Goal: Complete application form: Complete application form

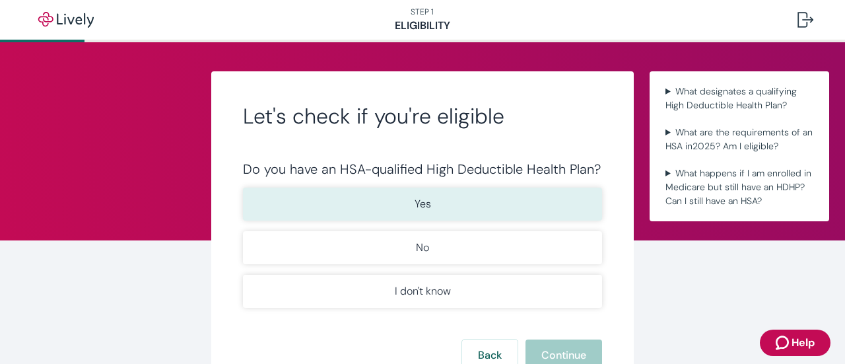
click at [414, 203] on p "Yes" at bounding box center [422, 204] width 16 height 16
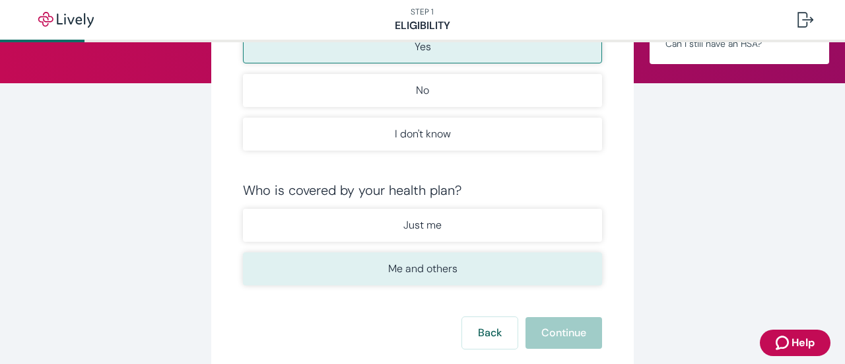
scroll to position [198, 0]
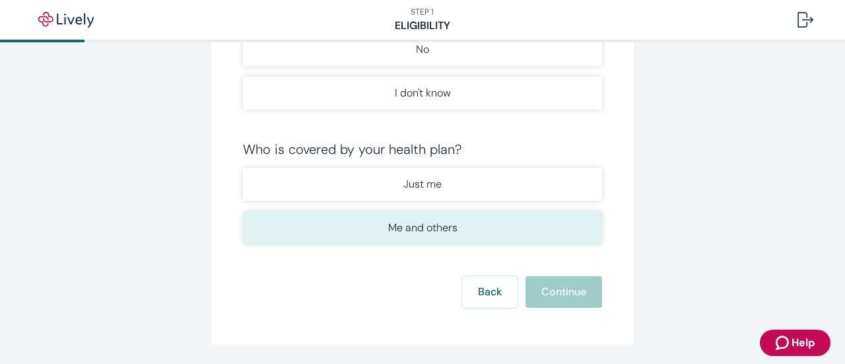
click at [416, 228] on p "Me and others" at bounding box center [422, 228] width 69 height 16
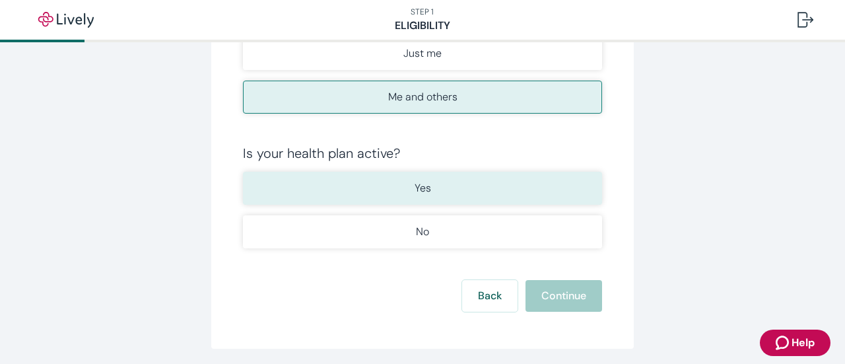
scroll to position [330, 0]
click at [429, 189] on button "Yes" at bounding box center [422, 186] width 359 height 33
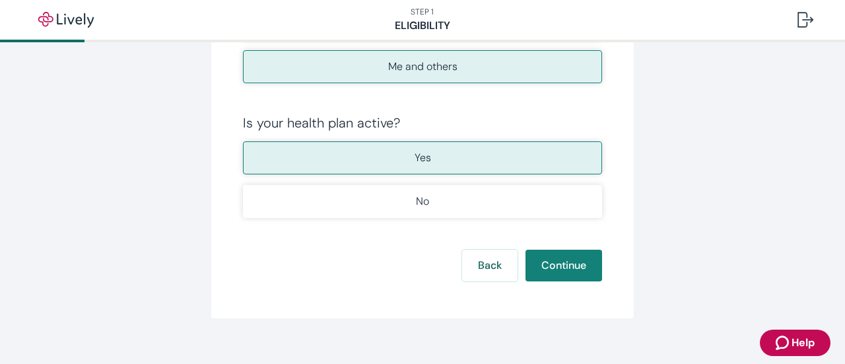
scroll to position [373, 0]
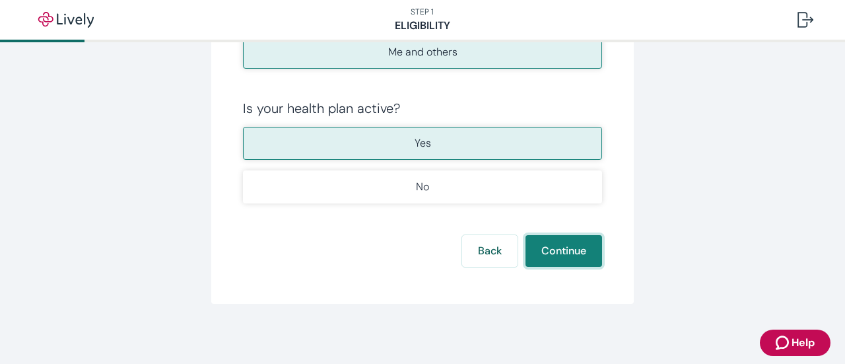
click at [574, 243] on button "Continue" at bounding box center [563, 251] width 77 height 32
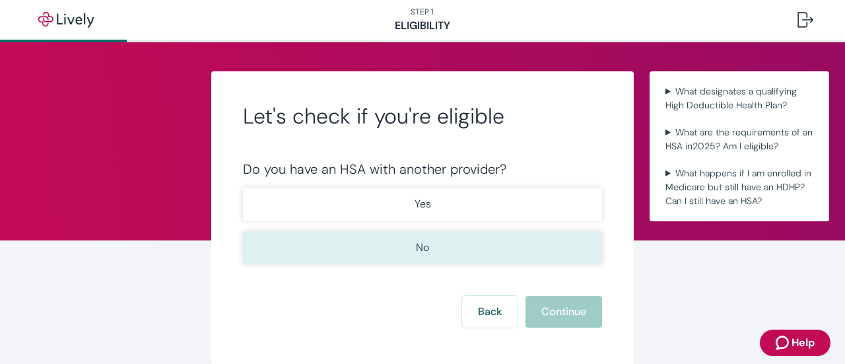
click at [444, 241] on button "No" at bounding box center [422, 247] width 359 height 33
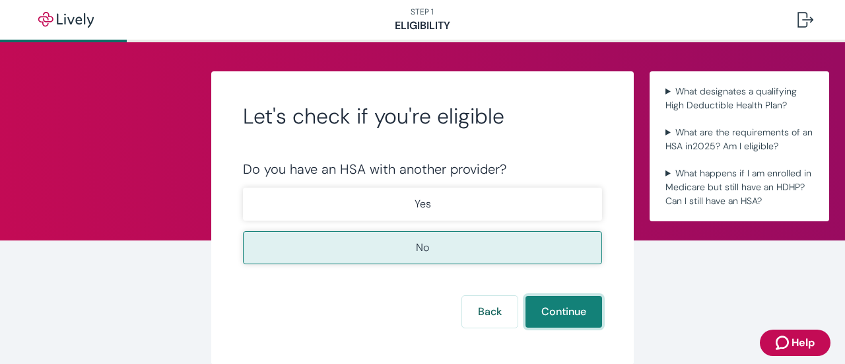
click at [552, 308] on button "Continue" at bounding box center [563, 312] width 77 height 32
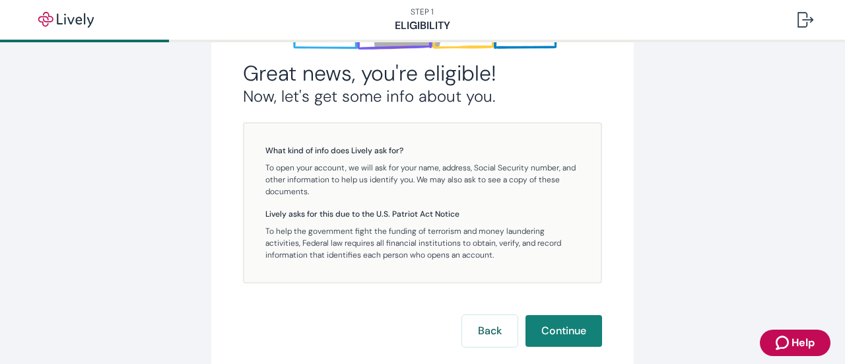
scroll to position [341, 0]
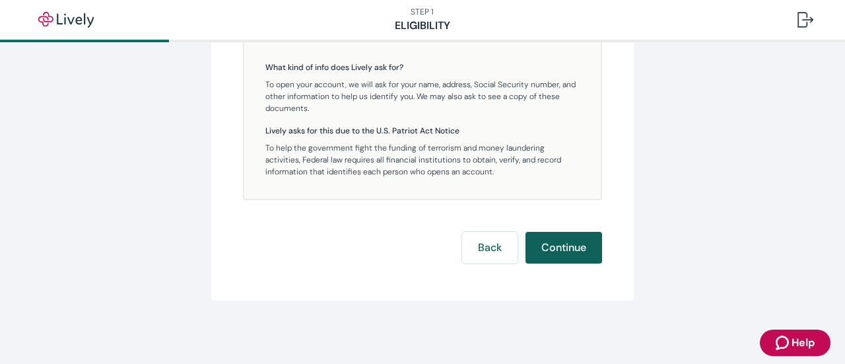
click at [554, 244] on button "Continue" at bounding box center [563, 248] width 77 height 32
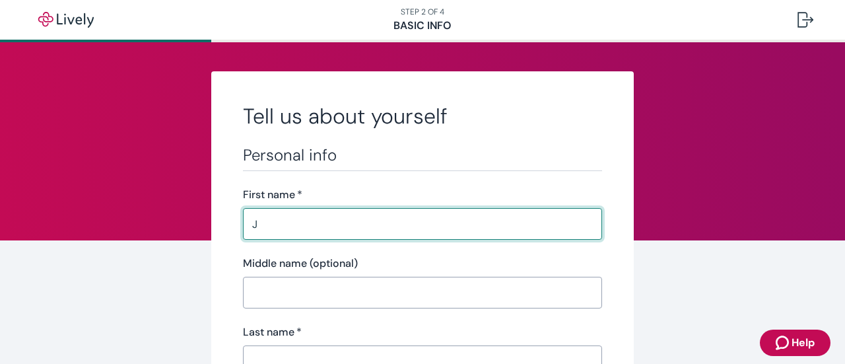
type input "[PERSON_NAME]"
type input "[PHONE_NUMBER]"
type input "[STREET_ADDRESS]"
type input "Goshen"
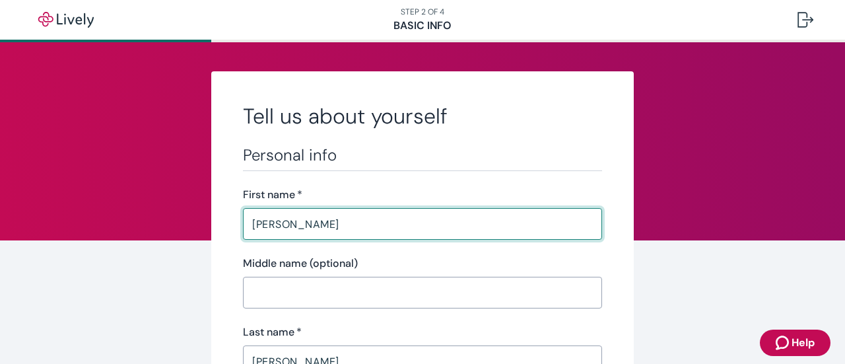
type input "[US_STATE]"
type input "40026"
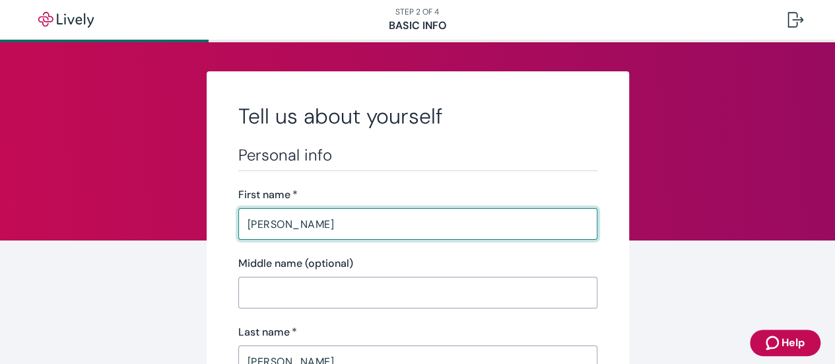
scroll to position [198, 0]
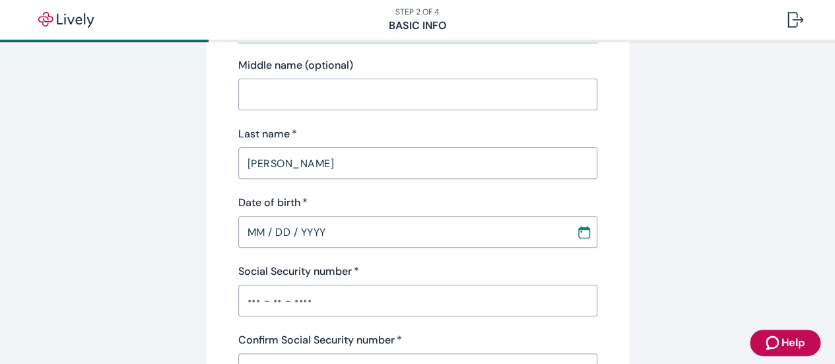
click at [303, 232] on input "MM / DD / YYYY" at bounding box center [402, 231] width 329 height 26
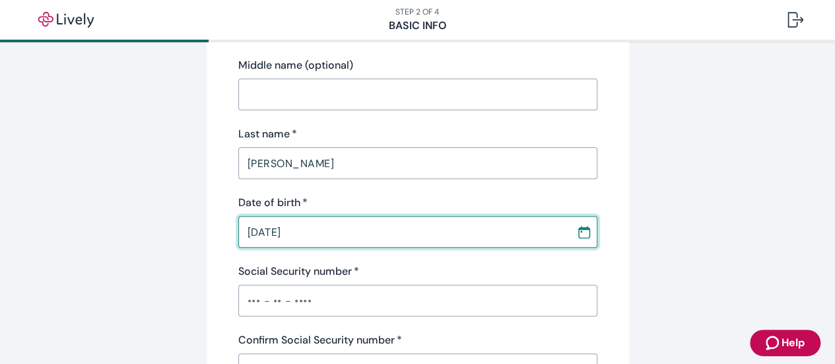
type input "02 / 03 / 1975"
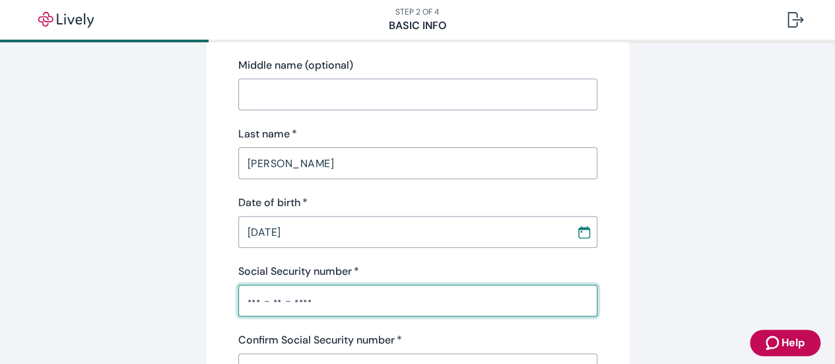
click at [323, 295] on input "Social Security number   *" at bounding box center [417, 300] width 359 height 26
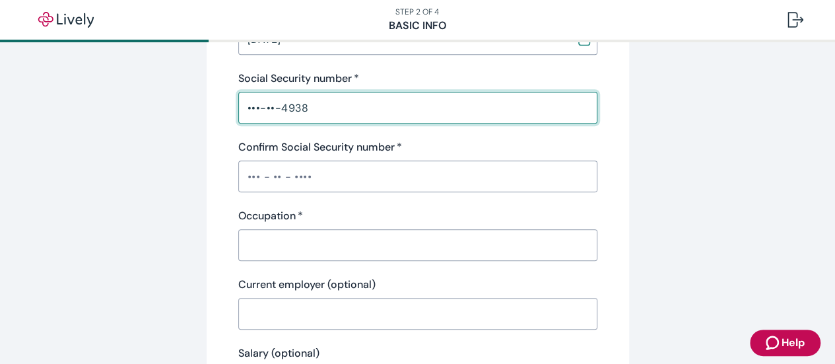
scroll to position [396, 0]
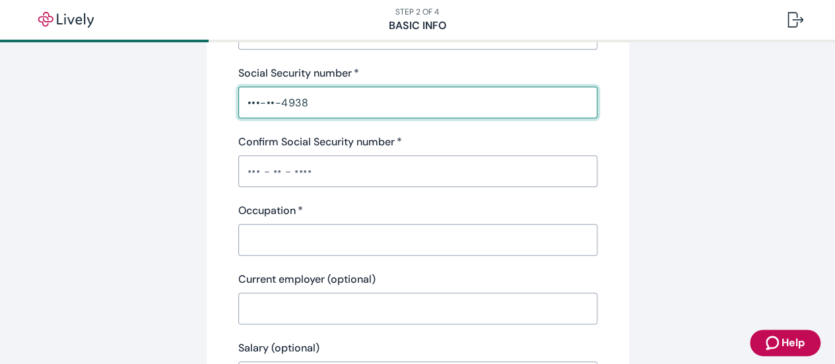
type input "•••-••-4938"
click at [267, 173] on input "Confirm Social Security number   *" at bounding box center [417, 171] width 359 height 26
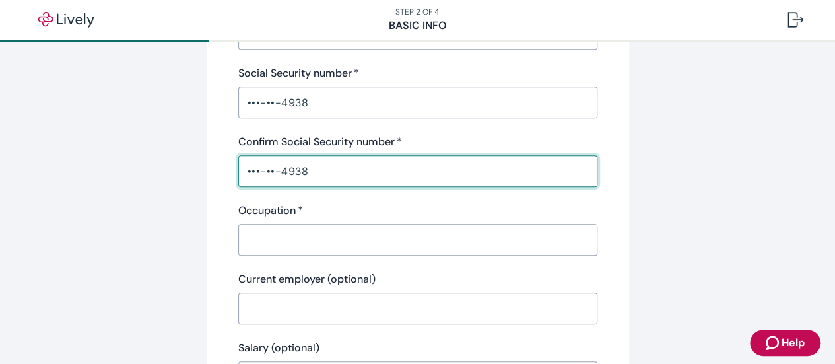
type input "•••-••-4938"
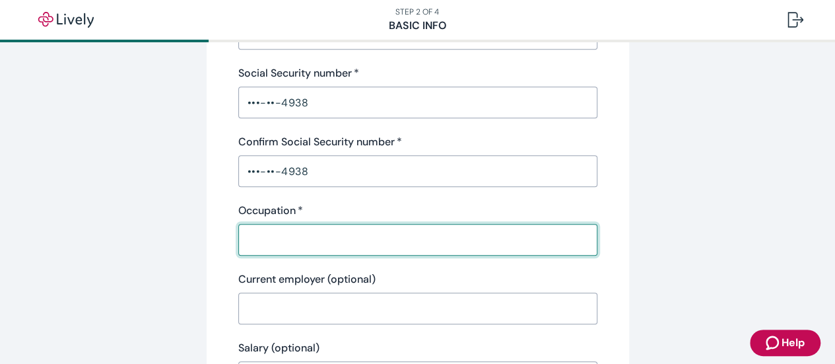
click at [278, 236] on input "Occupation   *" at bounding box center [417, 239] width 359 height 26
type input "Sales"
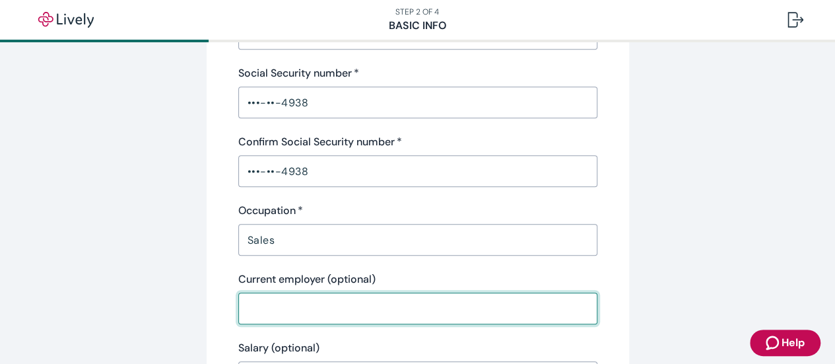
click at [302, 301] on input "Current employer (optional)" at bounding box center [417, 308] width 359 height 26
type input "TPBI"
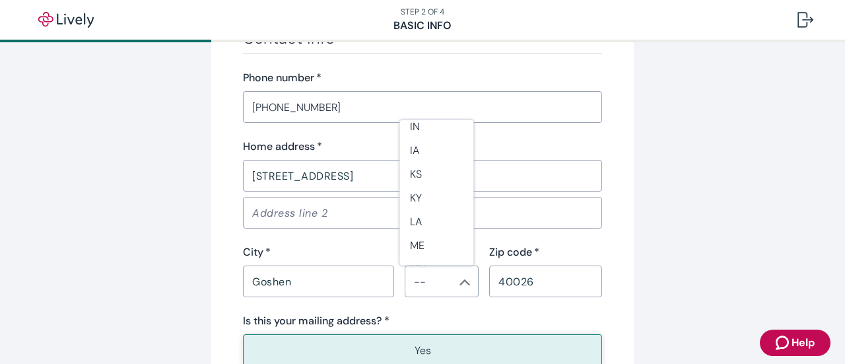
scroll to position [422, 0]
click at [424, 189] on li "KY" at bounding box center [436, 189] width 74 height 24
type input "KY"
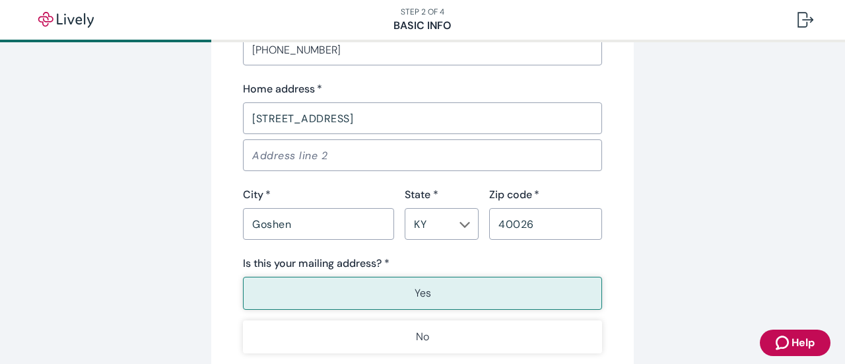
scroll to position [924, 0]
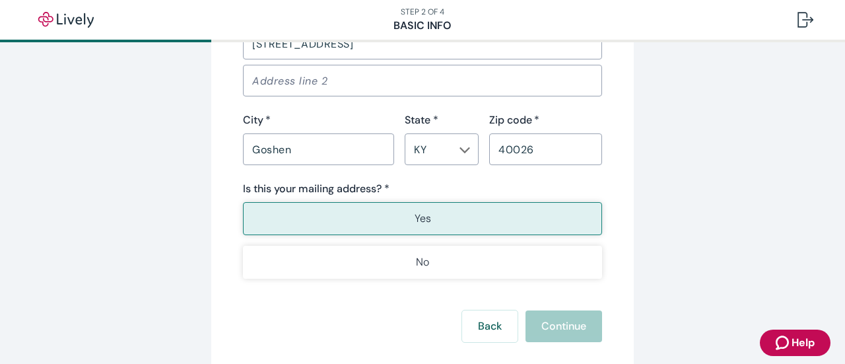
type input "TPBI"
drag, startPoint x: 429, startPoint y: 218, endPoint x: 436, endPoint y: 225, distance: 10.3
click at [429, 216] on button "Yes" at bounding box center [422, 218] width 359 height 33
click at [567, 325] on button "Continue" at bounding box center [563, 326] width 77 height 32
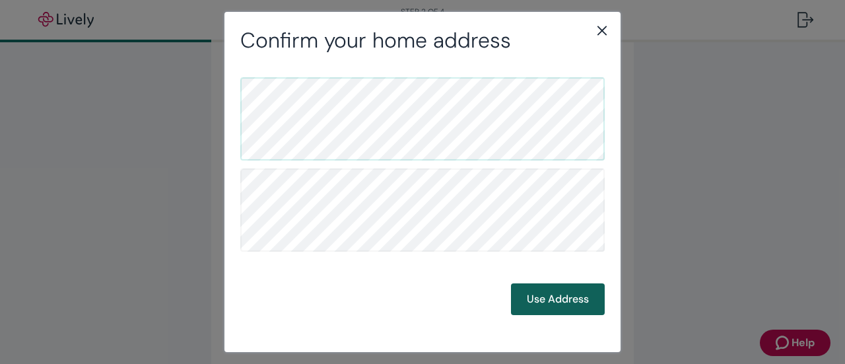
click at [554, 296] on button "Use Address" at bounding box center [558, 299] width 94 height 32
click at [556, 301] on button "Use Address" at bounding box center [558, 299] width 94 height 32
click at [558, 305] on button "Use Address" at bounding box center [558, 299] width 94 height 32
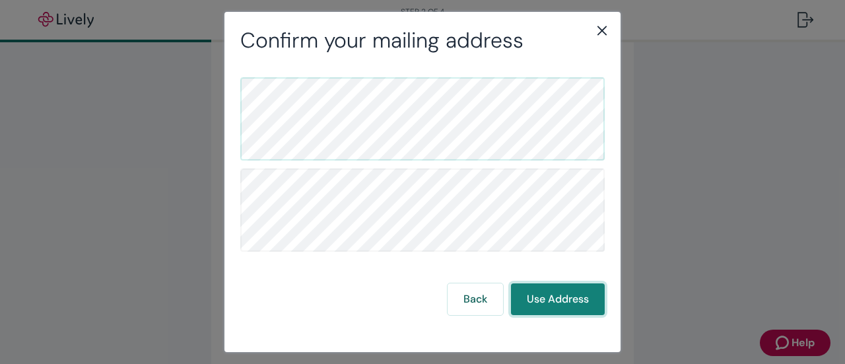
click at [583, 299] on button "Use Address" at bounding box center [558, 299] width 94 height 32
click at [571, 307] on button "Use Address" at bounding box center [558, 299] width 94 height 32
click at [558, 293] on button "Use Address" at bounding box center [558, 299] width 94 height 32
click at [546, 294] on button "Use Address" at bounding box center [558, 299] width 94 height 32
click at [544, 304] on button "Use Address" at bounding box center [558, 299] width 94 height 32
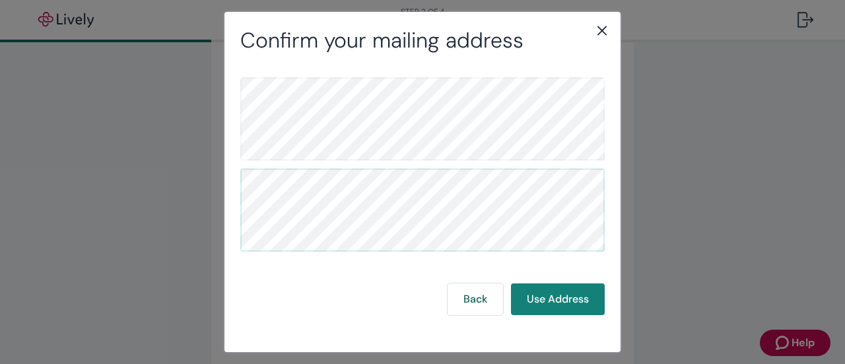
click at [603, 34] on icon "close" at bounding box center [602, 30] width 16 height 16
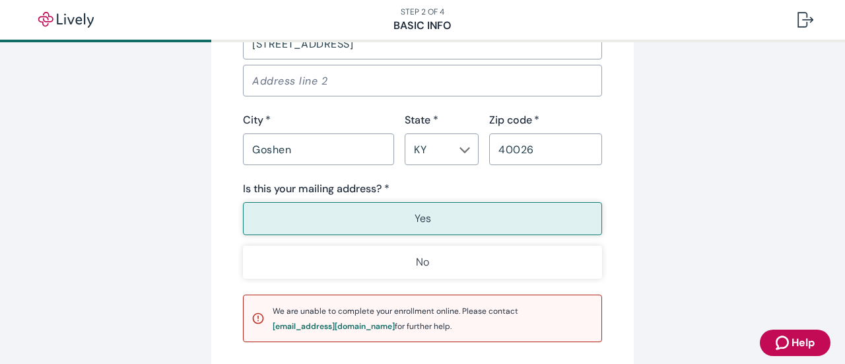
click at [464, 222] on button "Yes" at bounding box center [422, 218] width 359 height 33
click at [321, 329] on div "[EMAIL_ADDRESS][DOMAIN_NAME]" at bounding box center [333, 326] width 122 height 8
click at [325, 324] on div "[EMAIL_ADDRESS][DOMAIN_NAME]" at bounding box center [333, 326] width 122 height 8
click at [786, 343] on icon "Zendesk support icon" at bounding box center [781, 342] width 13 height 14
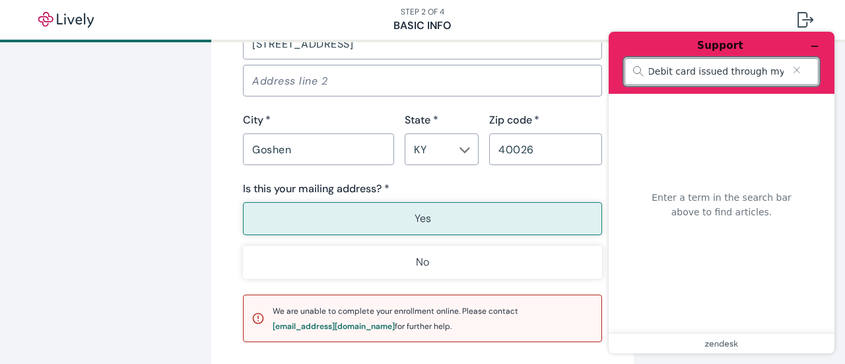
scroll to position [0, 158]
type input "I am trying to activate my Lively Debit card issued through my employer"
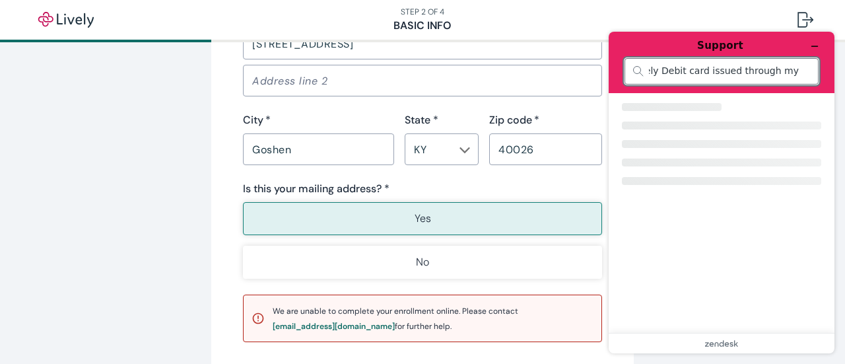
scroll to position [0, 0]
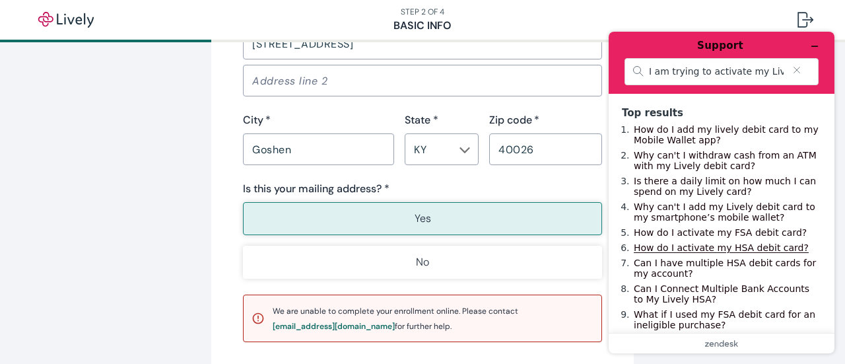
click at [707, 253] on link "How do I activate my HSA debit card?" at bounding box center [720, 247] width 175 height 11
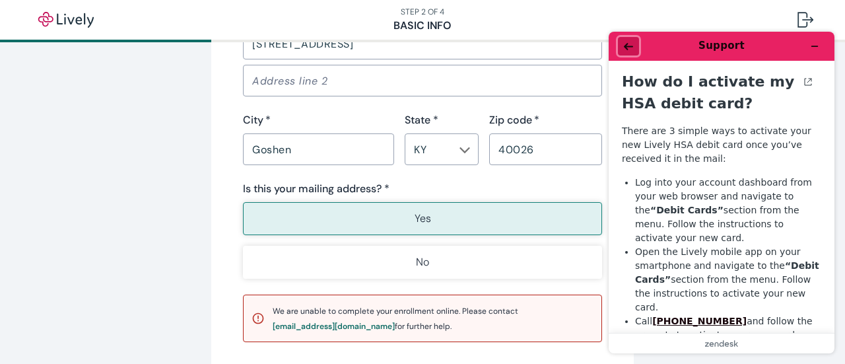
click at [632, 49] on icon "Back" at bounding box center [628, 46] width 9 height 9
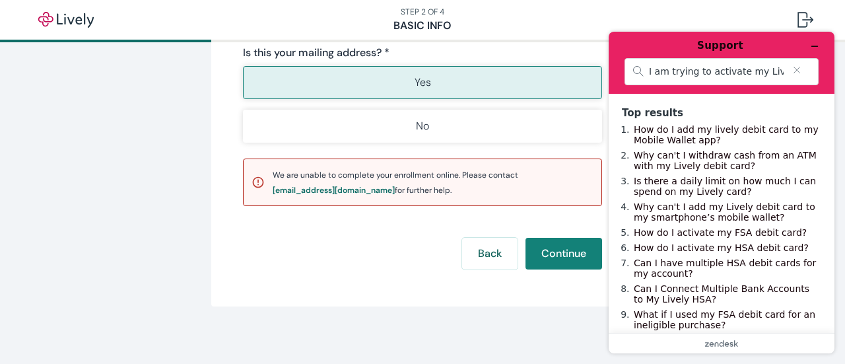
scroll to position [1064, 0]
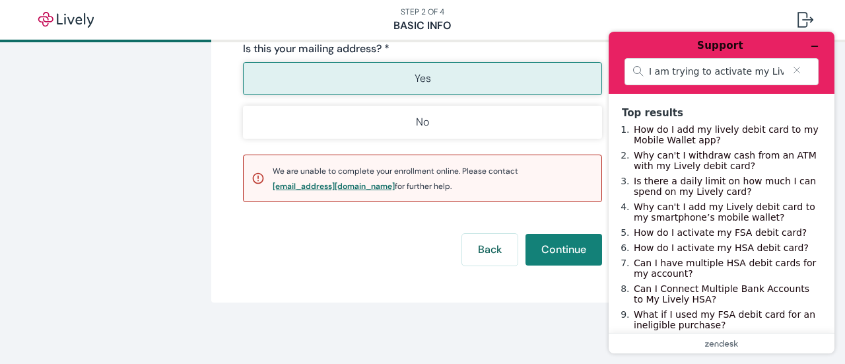
click at [329, 185] on div "[EMAIL_ADDRESS][DOMAIN_NAME]" at bounding box center [333, 186] width 122 height 8
click at [346, 185] on div "[EMAIL_ADDRESS][DOMAIN_NAME]" at bounding box center [333, 186] width 122 height 8
click at [313, 185] on div "[EMAIL_ADDRESS][DOMAIN_NAME]" at bounding box center [333, 186] width 122 height 8
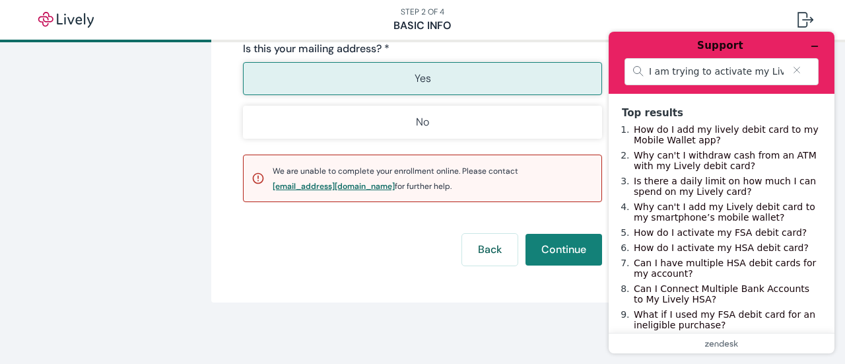
click at [313, 186] on div "[EMAIL_ADDRESS][DOMAIN_NAME]" at bounding box center [333, 186] width 122 height 8
click at [313, 185] on div "[EMAIL_ADDRESS][DOMAIN_NAME]" at bounding box center [333, 186] width 122 height 8
click at [816, 46] on icon "Minimize widget" at bounding box center [814, 46] width 9 height 9
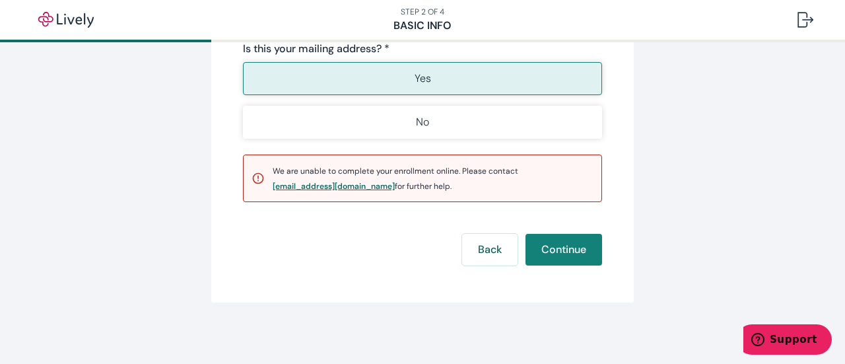
click at [329, 183] on div "[EMAIL_ADDRESS][DOMAIN_NAME]" at bounding box center [333, 186] width 122 height 8
click at [341, 182] on div "[EMAIL_ADDRESS][DOMAIN_NAME]" at bounding box center [333, 186] width 122 height 8
drag, startPoint x: 341, startPoint y: 181, endPoint x: 414, endPoint y: 199, distance: 75.4
click at [340, 182] on div "[EMAIL_ADDRESS][DOMAIN_NAME]" at bounding box center [333, 186] width 122 height 8
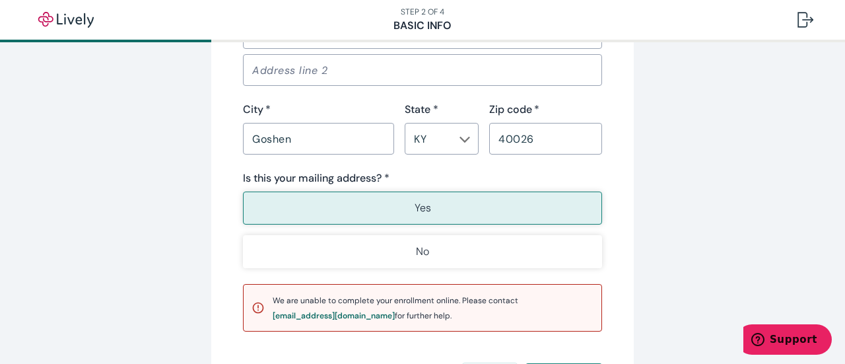
scroll to position [990, 0]
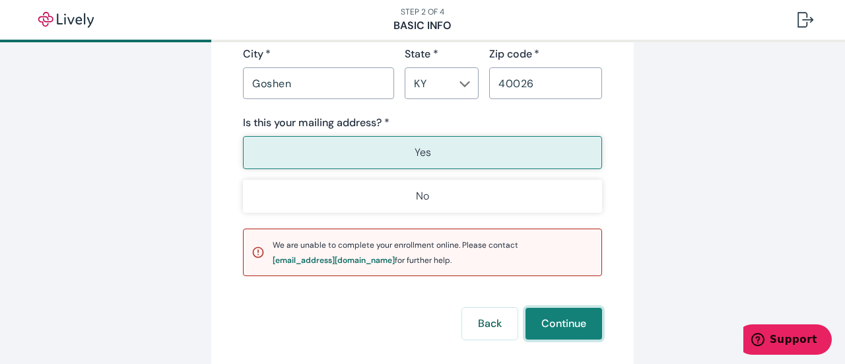
click at [549, 321] on button "Continue" at bounding box center [563, 323] width 77 height 32
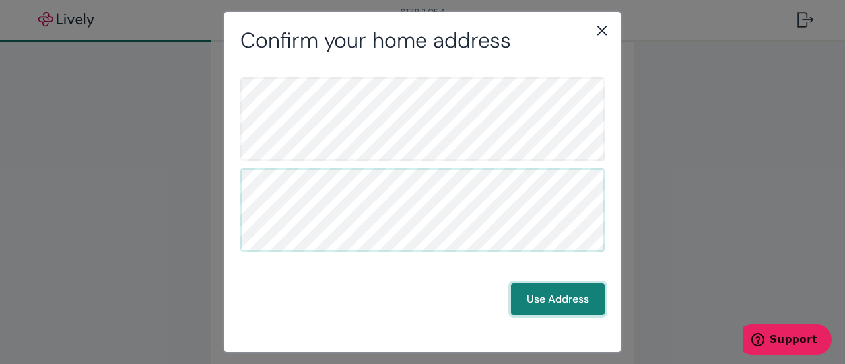
click at [549, 294] on button "Use Address" at bounding box center [558, 299] width 94 height 32
click at [563, 299] on button "Use Address" at bounding box center [558, 299] width 94 height 32
click at [575, 298] on button "Use Address" at bounding box center [558, 299] width 94 height 32
click at [577, 306] on button "Use Address" at bounding box center [558, 299] width 94 height 32
click at [575, 305] on button "Use Address" at bounding box center [558, 299] width 94 height 32
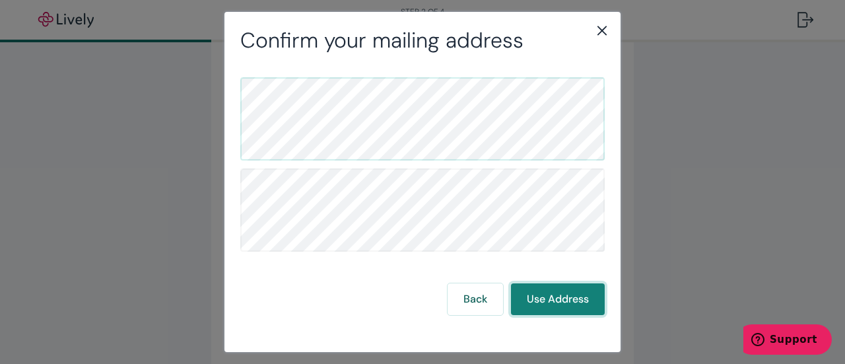
click at [572, 306] on button "Use Address" at bounding box center [558, 299] width 94 height 32
click at [538, 308] on button "Use Address" at bounding box center [558, 299] width 94 height 32
click at [600, 34] on icon "close" at bounding box center [602, 30] width 16 height 16
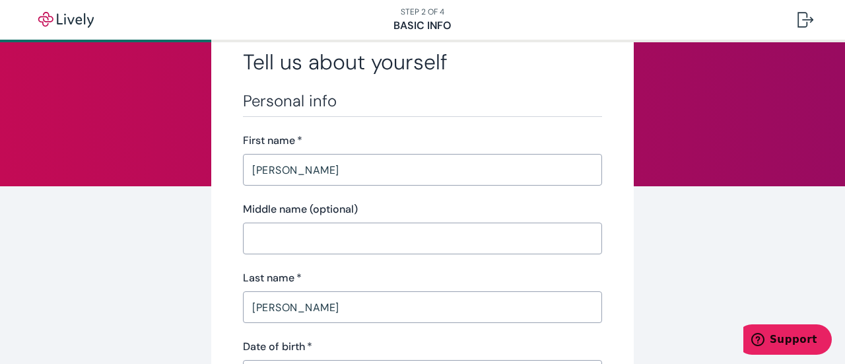
scroll to position [0, 0]
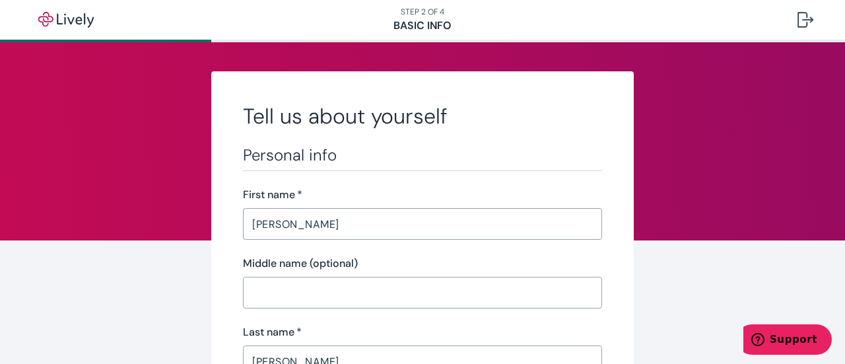
drag, startPoint x: 744, startPoint y: 96, endPoint x: 568, endPoint y: 47, distance: 182.3
click at [70, 24] on img "button" at bounding box center [66, 20] width 74 height 16
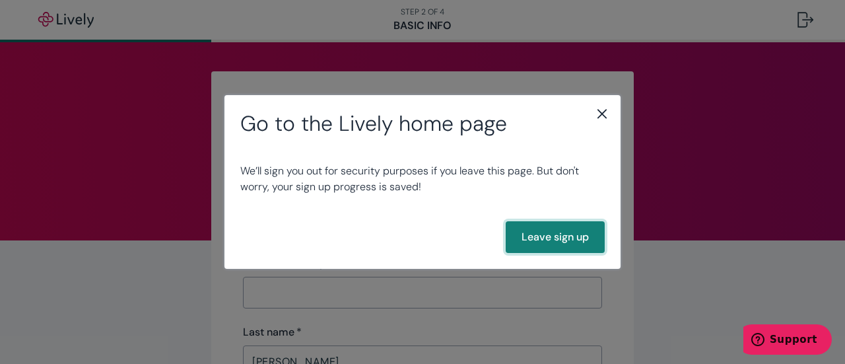
click at [548, 240] on button "Leave sign up" at bounding box center [554, 237] width 99 height 32
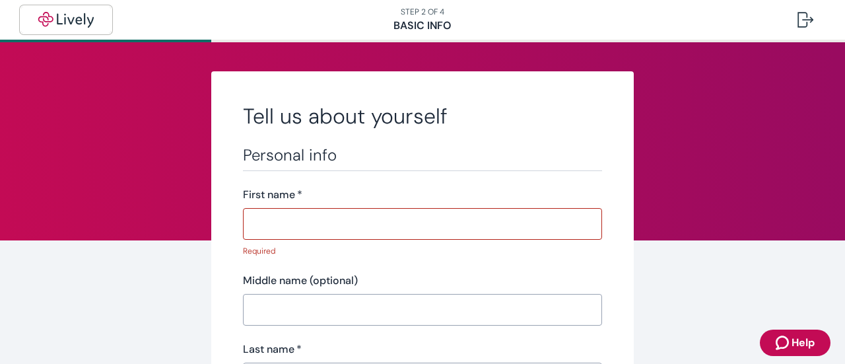
click at [63, 20] on img "button" at bounding box center [66, 20] width 74 height 16
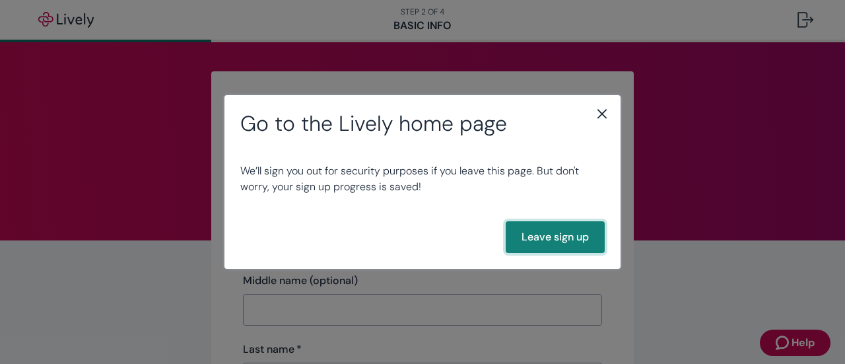
click at [554, 241] on button "Leave sign up" at bounding box center [554, 237] width 99 height 32
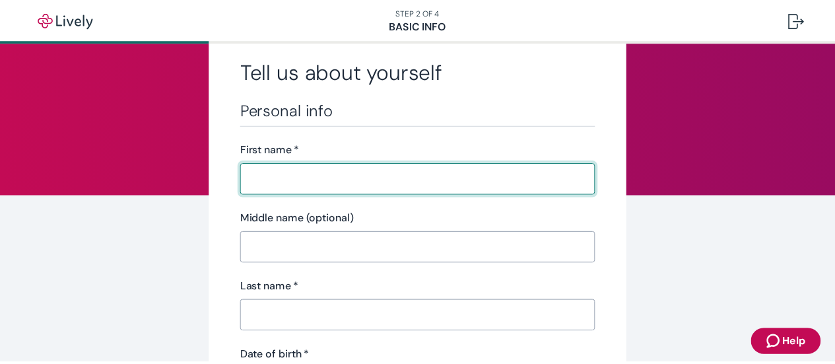
scroll to position [66, 0]
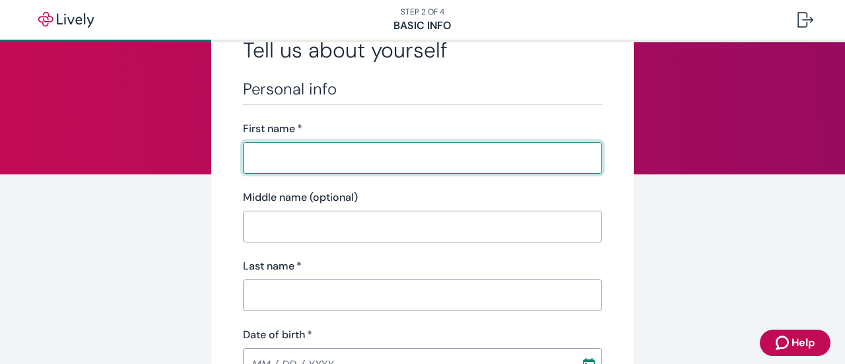
click at [271, 162] on input "First name   *" at bounding box center [422, 157] width 359 height 26
type input "[PERSON_NAME]"
type input "[PHONE_NUMBER]"
type input "[STREET_ADDRESS]"
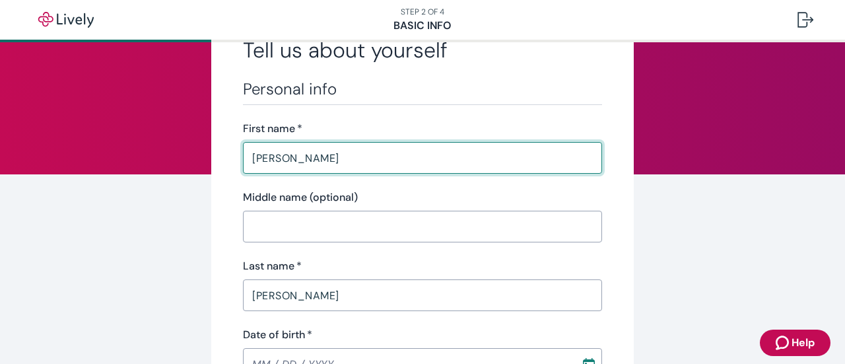
type input "Goshen"
type input "[US_STATE]"
type input "40026"
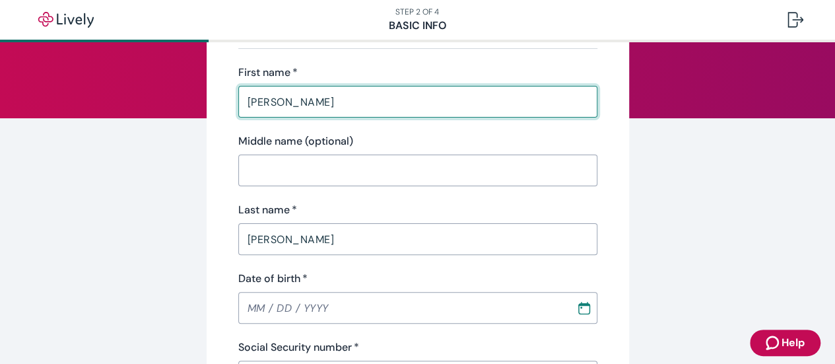
scroll to position [264, 0]
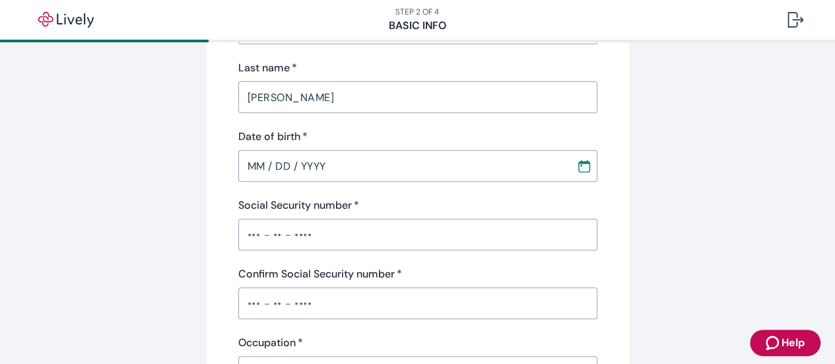
click at [318, 166] on input "MM / DD / YYYY" at bounding box center [402, 165] width 329 height 26
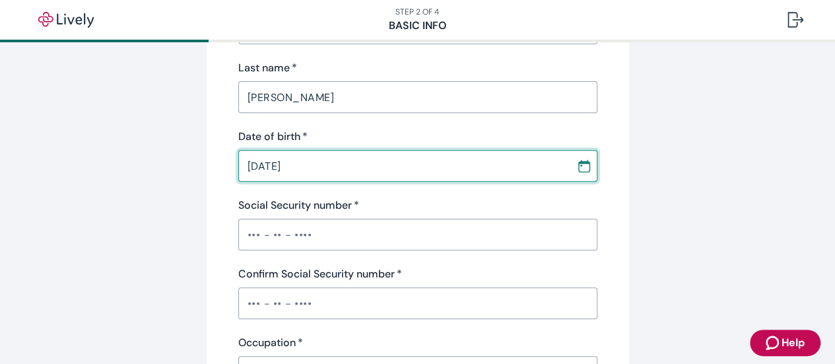
type input "[DATE]"
click at [323, 232] on input "Social Security number   *" at bounding box center [417, 234] width 359 height 26
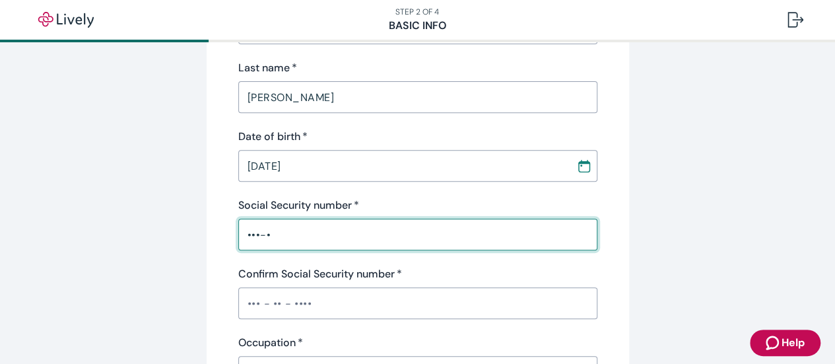
click at [317, 311] on input "Confirm Social Security number   *" at bounding box center [417, 303] width 359 height 26
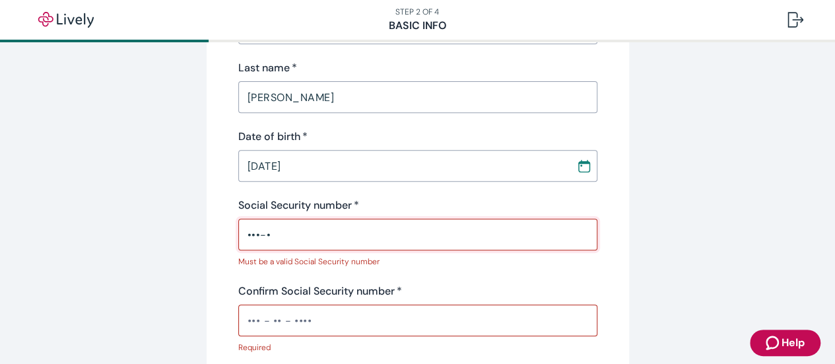
click at [271, 232] on input "•••-•" at bounding box center [417, 234] width 359 height 26
drag, startPoint x: 271, startPoint y: 232, endPoint x: 206, endPoint y: 226, distance: 64.9
type input "•"
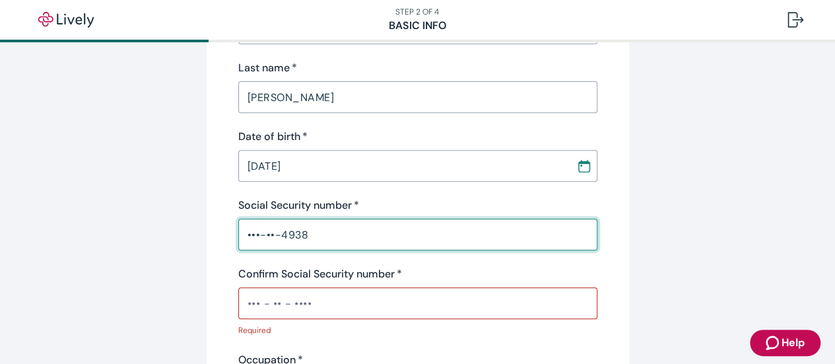
type input "•••-••-4938"
drag, startPoint x: 309, startPoint y: 309, endPoint x: 323, endPoint y: 300, distance: 17.2
click at [309, 309] on input "Confirm Social Security number   *" at bounding box center [417, 303] width 359 height 26
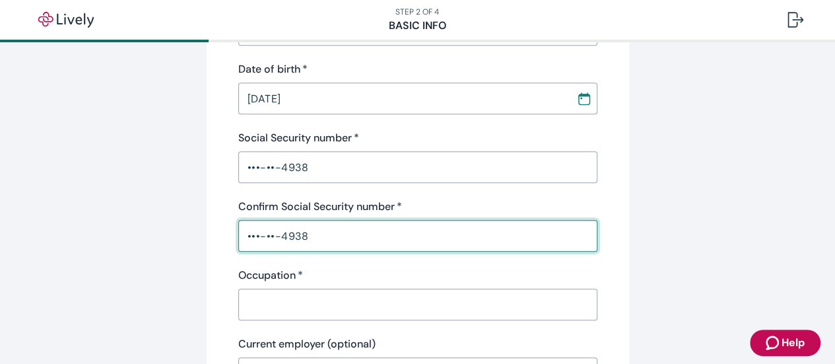
scroll to position [396, 0]
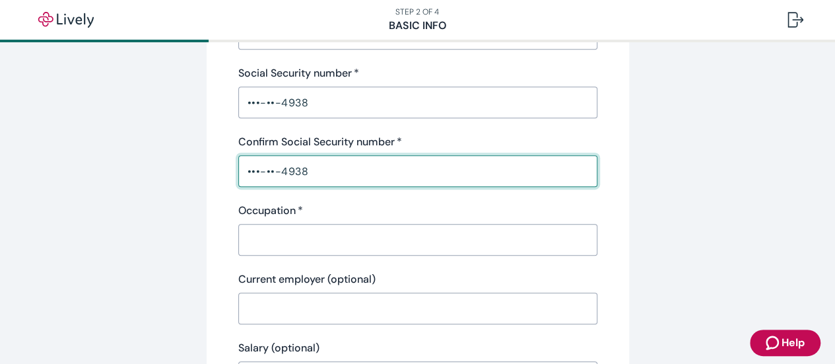
type input "•••-••-4938"
click at [256, 243] on input "Occupation   *" at bounding box center [417, 239] width 359 height 26
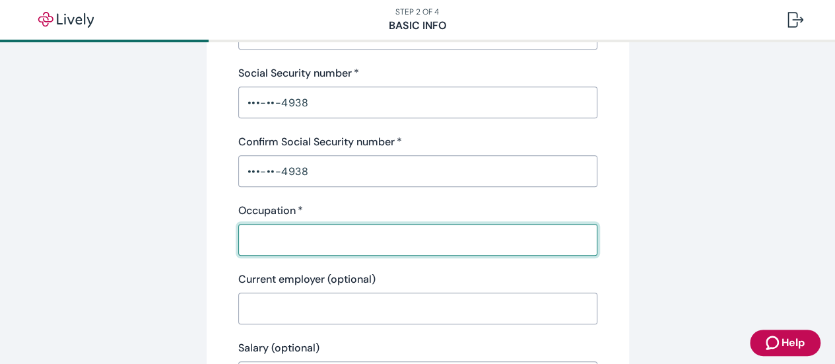
type input "Sales"
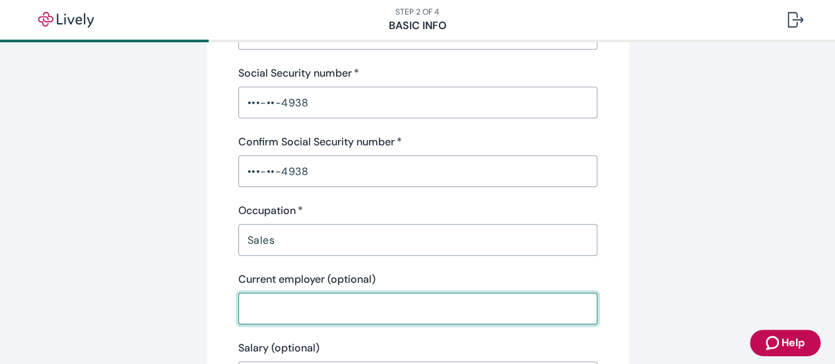
click at [288, 302] on input "Current employer (optional)" at bounding box center [417, 308] width 359 height 26
type input "TPBI"
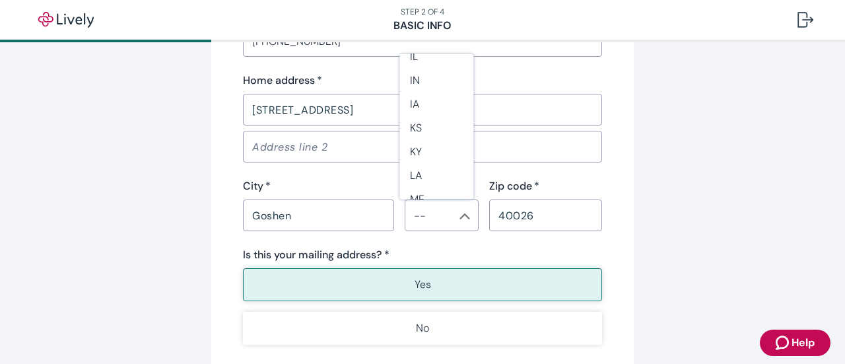
scroll to position [422, 0]
click at [424, 127] on li "KY" at bounding box center [436, 124] width 74 height 24
type input "KY"
click at [406, 288] on button "Yes" at bounding box center [422, 284] width 359 height 33
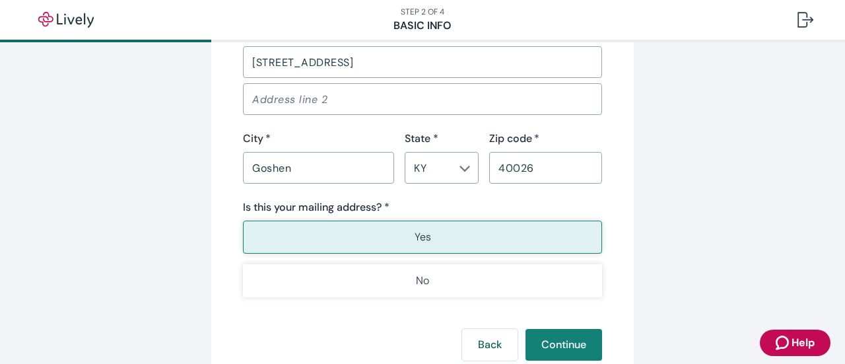
scroll to position [990, 0]
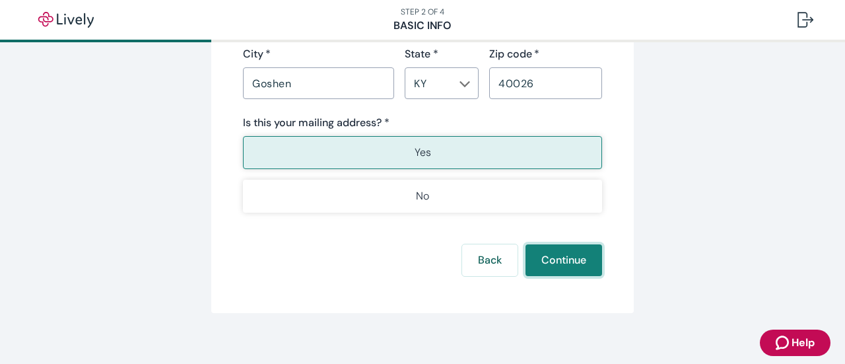
click at [563, 260] on button "Continue" at bounding box center [563, 260] width 77 height 32
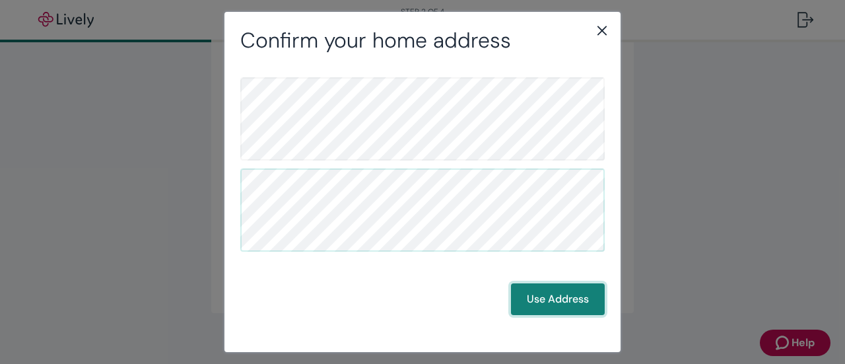
click at [558, 304] on button "Use Address" at bounding box center [558, 299] width 94 height 32
click at [566, 305] on button "Use Address" at bounding box center [558, 299] width 94 height 32
click at [552, 297] on button "Use Address" at bounding box center [558, 299] width 94 height 32
click at [547, 298] on button "Use Address" at bounding box center [558, 299] width 94 height 32
click at [564, 304] on button "Use Address" at bounding box center [558, 299] width 94 height 32
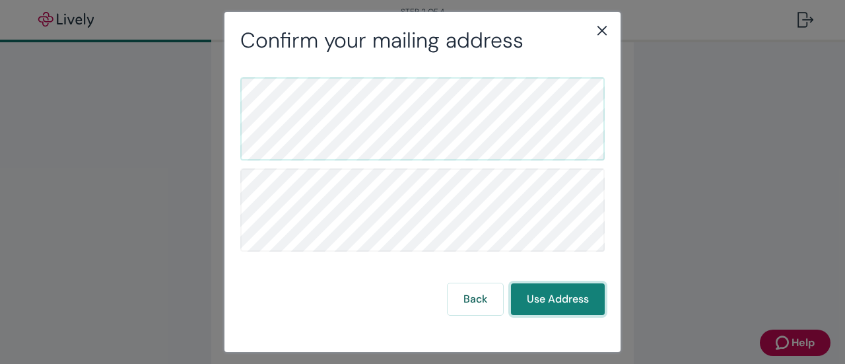
click at [579, 298] on button "Use Address" at bounding box center [558, 299] width 94 height 32
click at [600, 30] on icon "close" at bounding box center [601, 30] width 9 height 9
